Goal: Find contact information: Find contact information

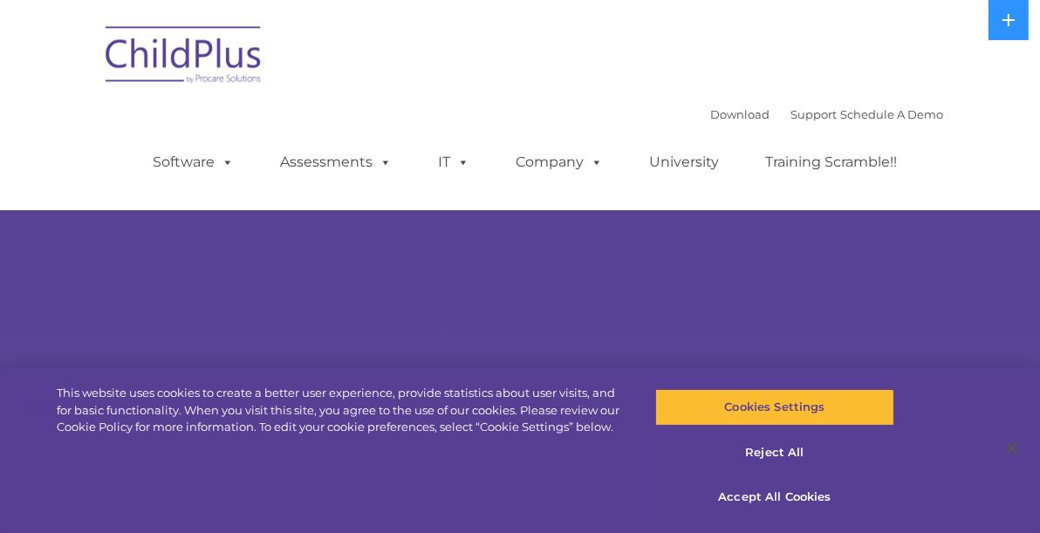
select select "MEDIUM"
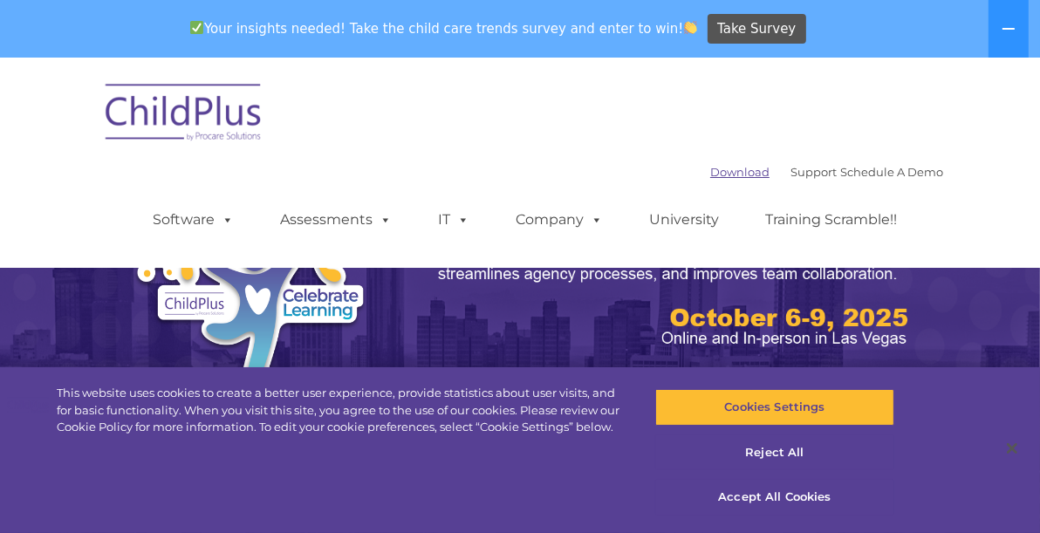
click at [769, 165] on link "Download" at bounding box center [739, 172] width 59 height 14
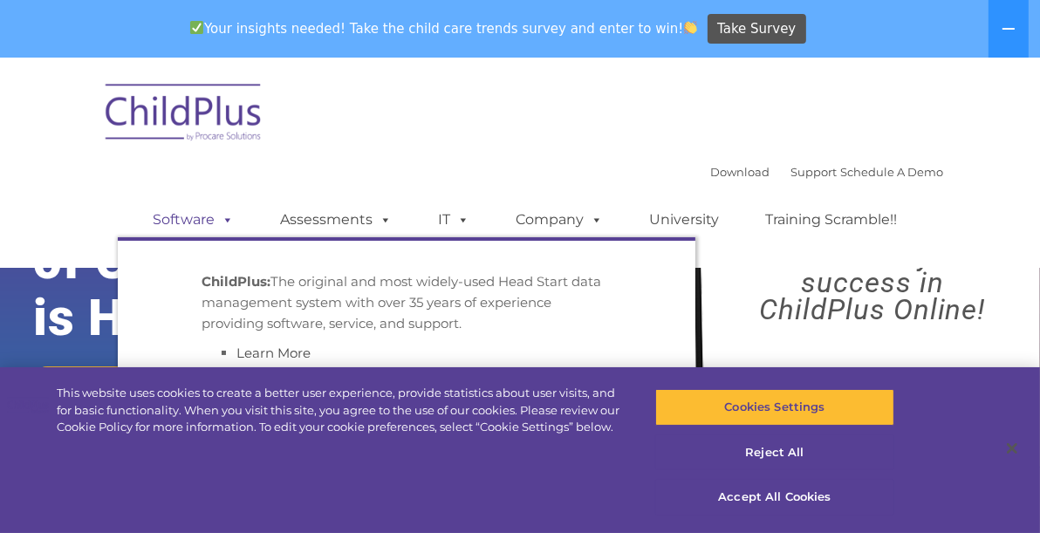
click at [234, 211] on span at bounding box center [224, 219] width 19 height 17
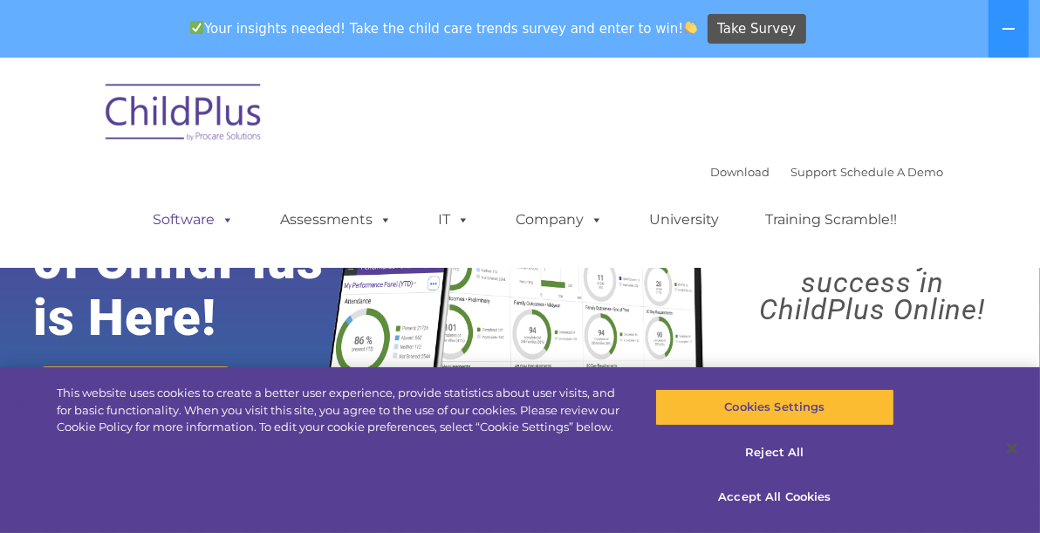
click at [234, 211] on span at bounding box center [224, 219] width 19 height 17
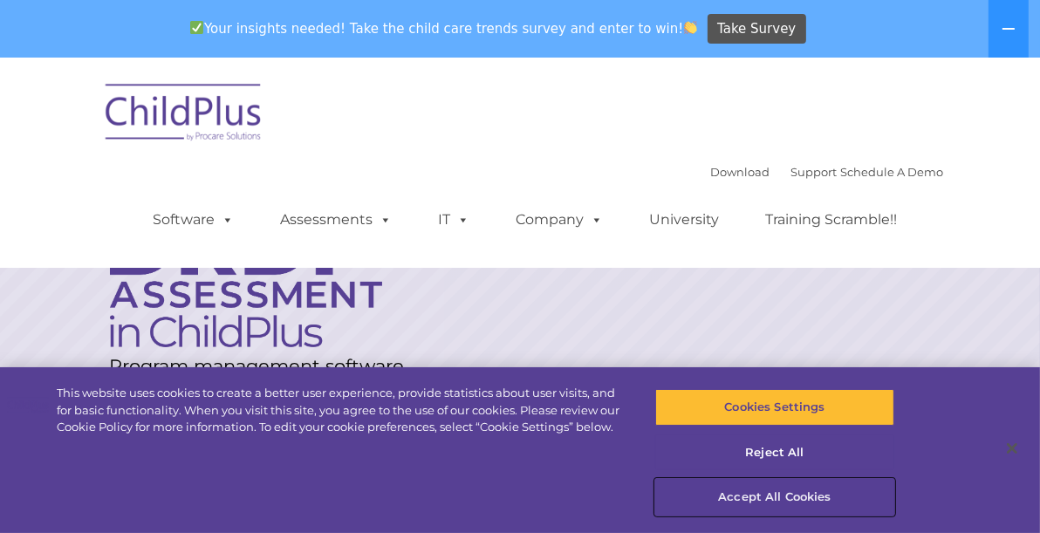
click at [745, 498] on button "Accept All Cookies" at bounding box center [774, 497] width 239 height 37
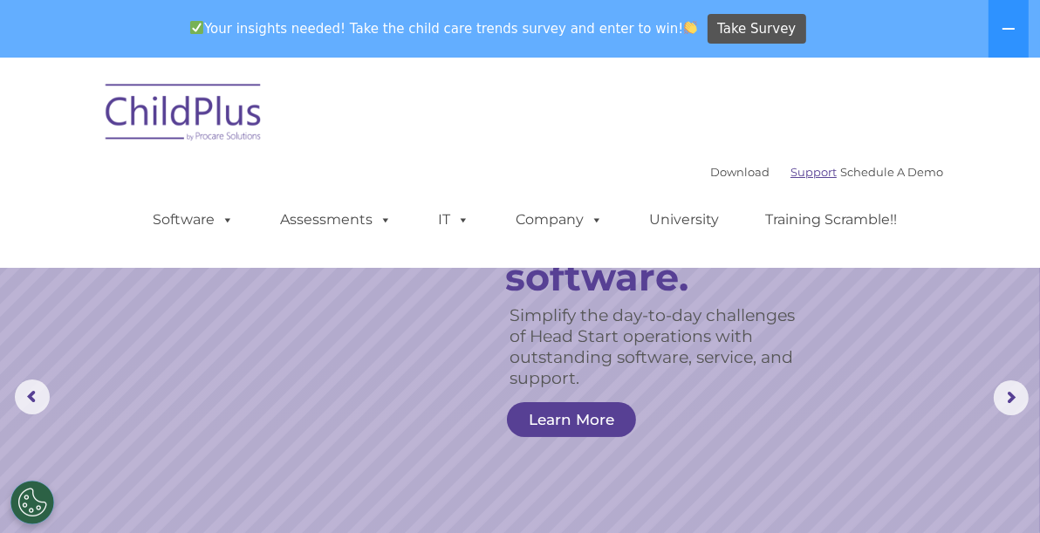
click at [837, 165] on link "Support" at bounding box center [813, 172] width 46 height 14
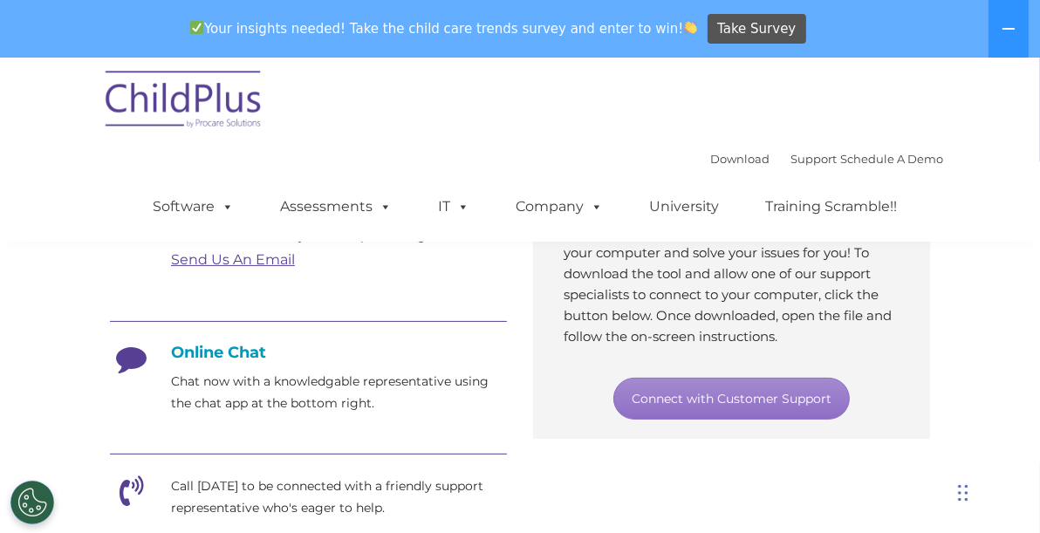
scroll to position [304, 0]
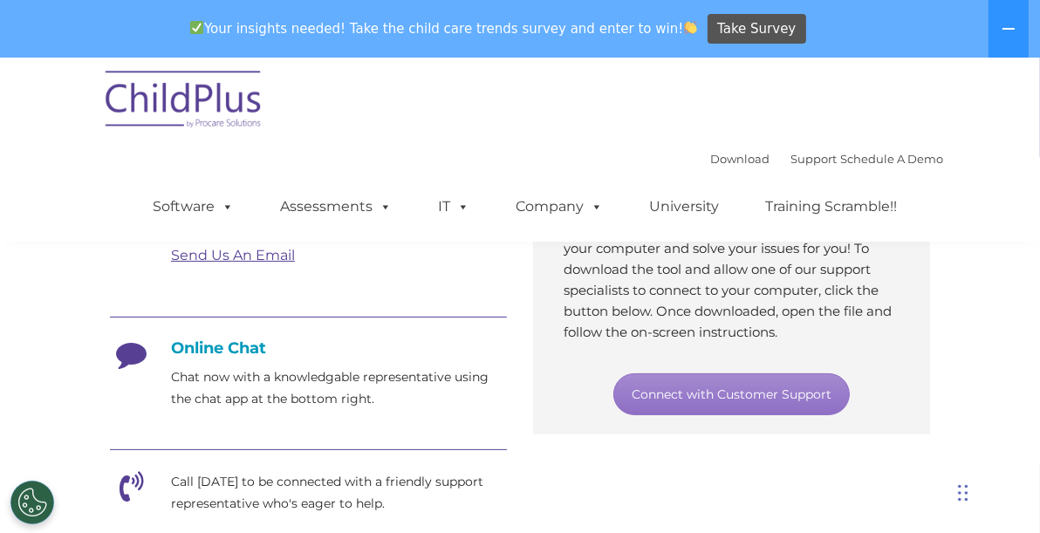
click at [171, 257] on link "Send Us An Email" at bounding box center [233, 255] width 124 height 17
